Goal: Navigation & Orientation: Find specific page/section

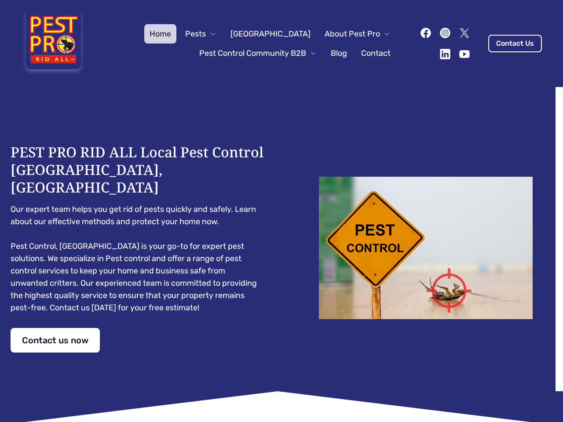
click at [281, 211] on div "PEST PRO RID ALL Local Pest Control [GEOGRAPHIC_DATA], [GEOGRAPHIC_DATA] Our ex…" at bounding box center [282, 247] width 542 height 209
click at [206, 34] on span "Pests" at bounding box center [195, 34] width 21 height 12
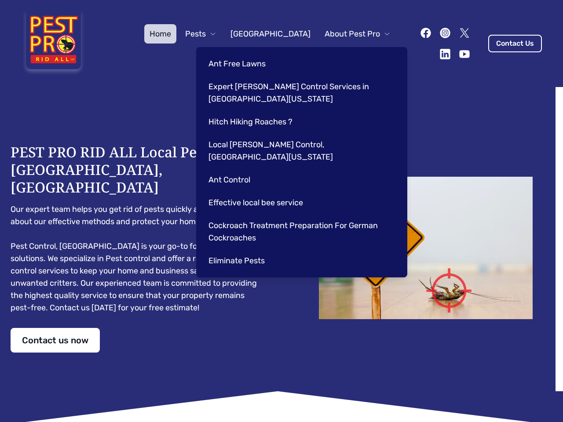
click at [348, 34] on span "About Pest Pro" at bounding box center [351, 34] width 55 height 12
click at [249, 53] on div "Ant Free Lawns Expert [PERSON_NAME] Control Services in [GEOGRAPHIC_DATA] [US_S…" at bounding box center [301, 162] width 211 height 230
